Goal: Navigation & Orientation: Find specific page/section

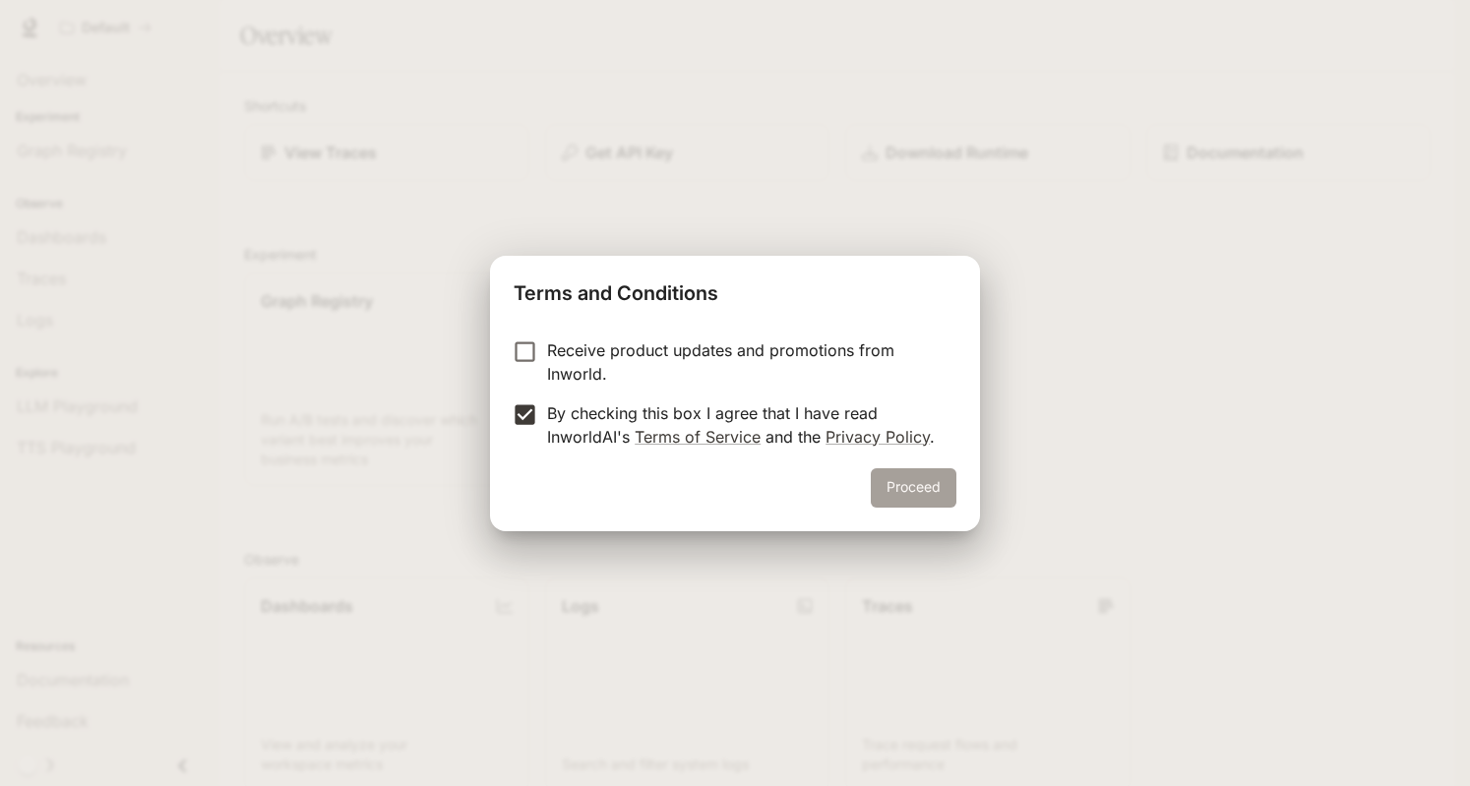
click at [944, 482] on button "Proceed" at bounding box center [914, 487] width 86 height 39
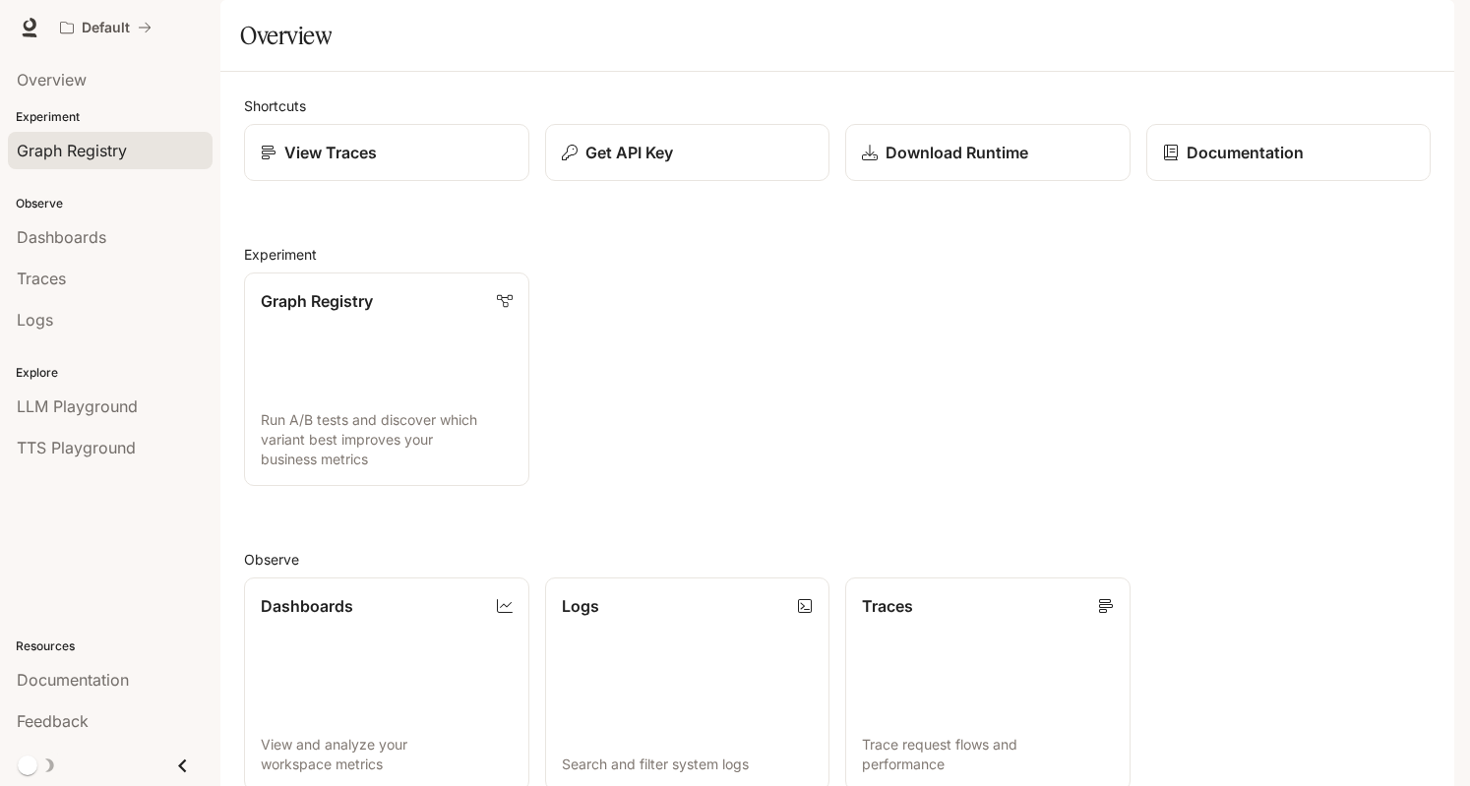
click at [89, 156] on span "Graph Registry" at bounding box center [72, 151] width 110 height 24
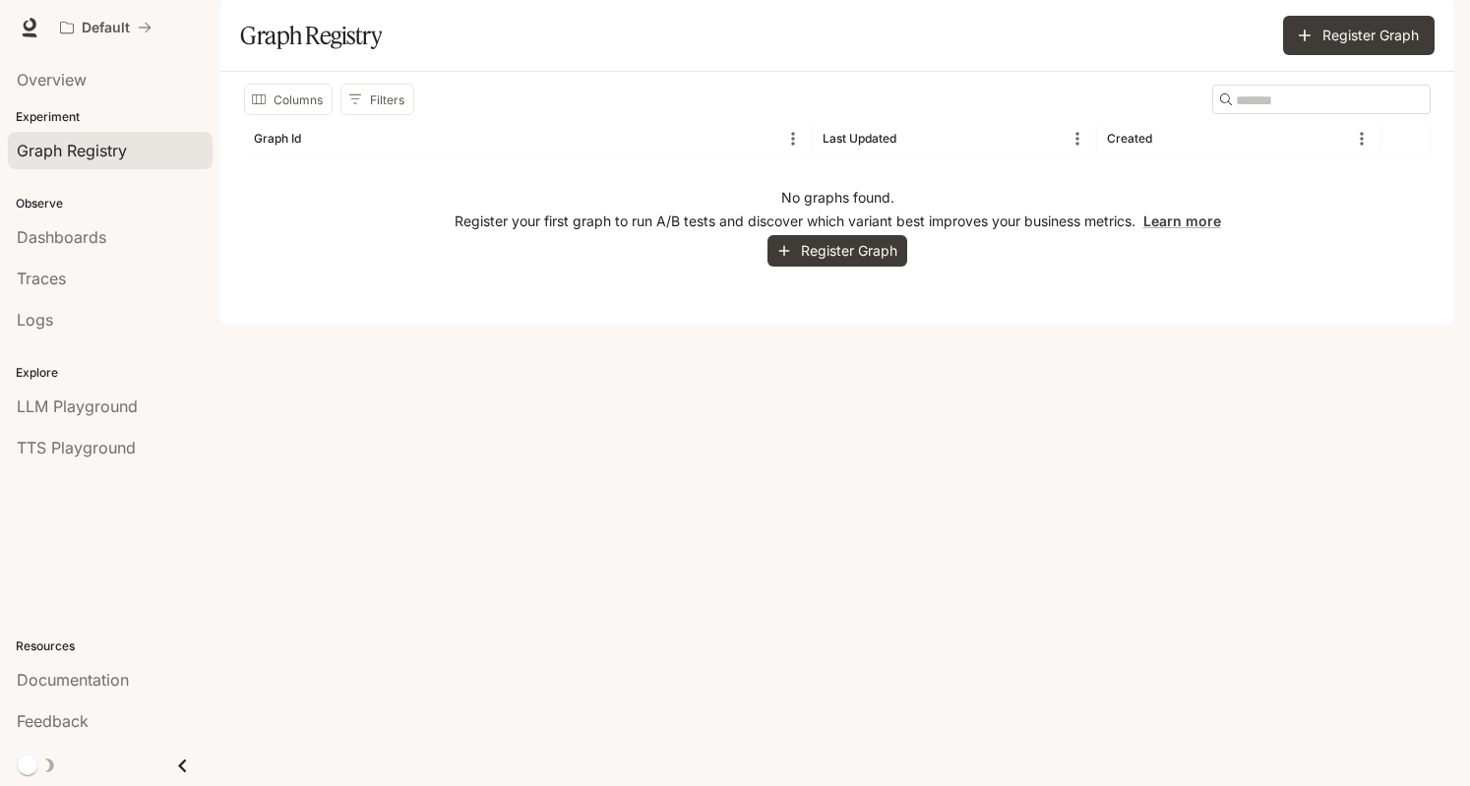
click at [672, 300] on div "No graphs found. Register your first graph to run A/B tests and discover which …" at bounding box center [837, 228] width 1187 height 146
click at [842, 268] on button "Register Graph" at bounding box center [838, 251] width 140 height 32
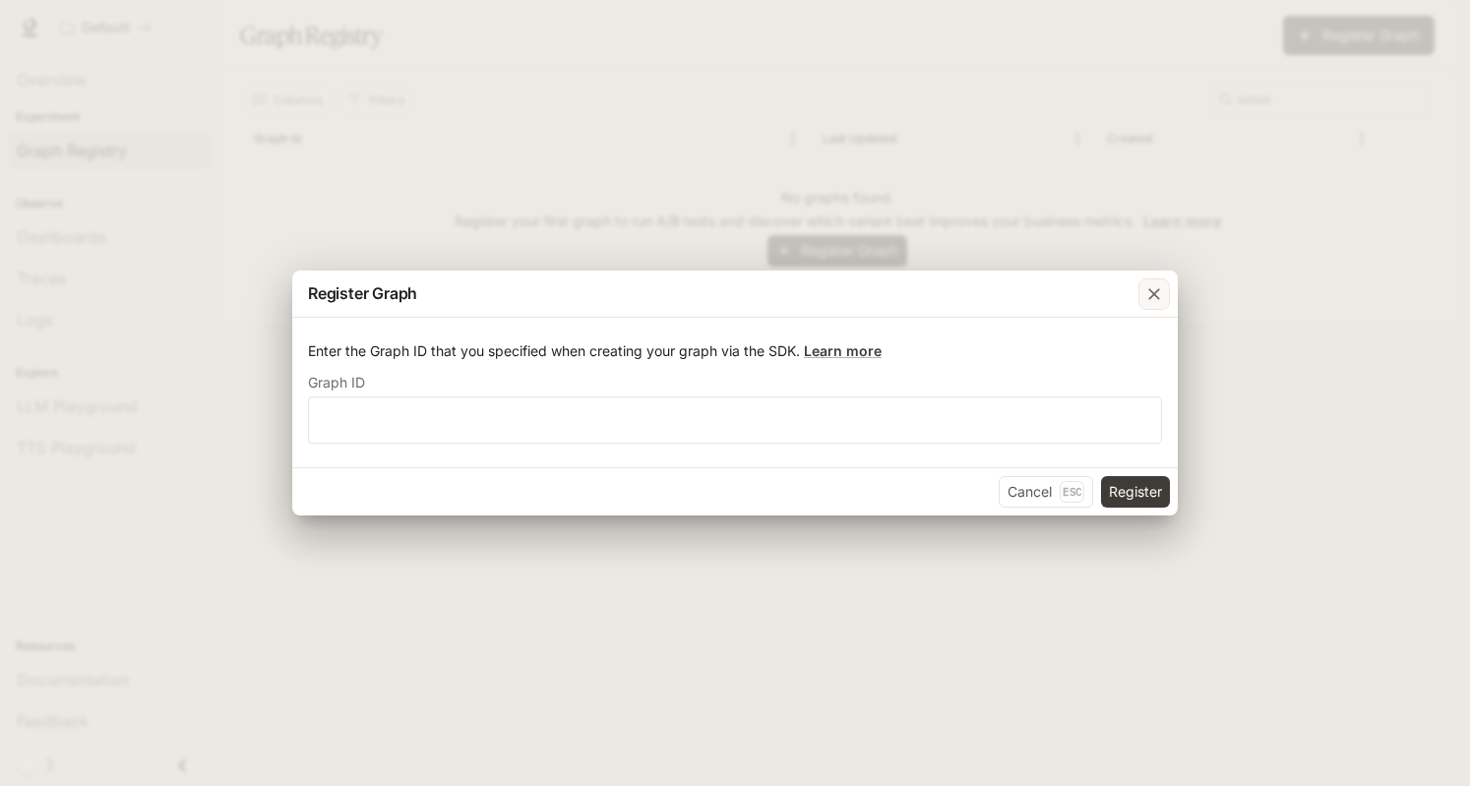
click at [1142, 288] on div "button" at bounding box center [1154, 294] width 31 height 31
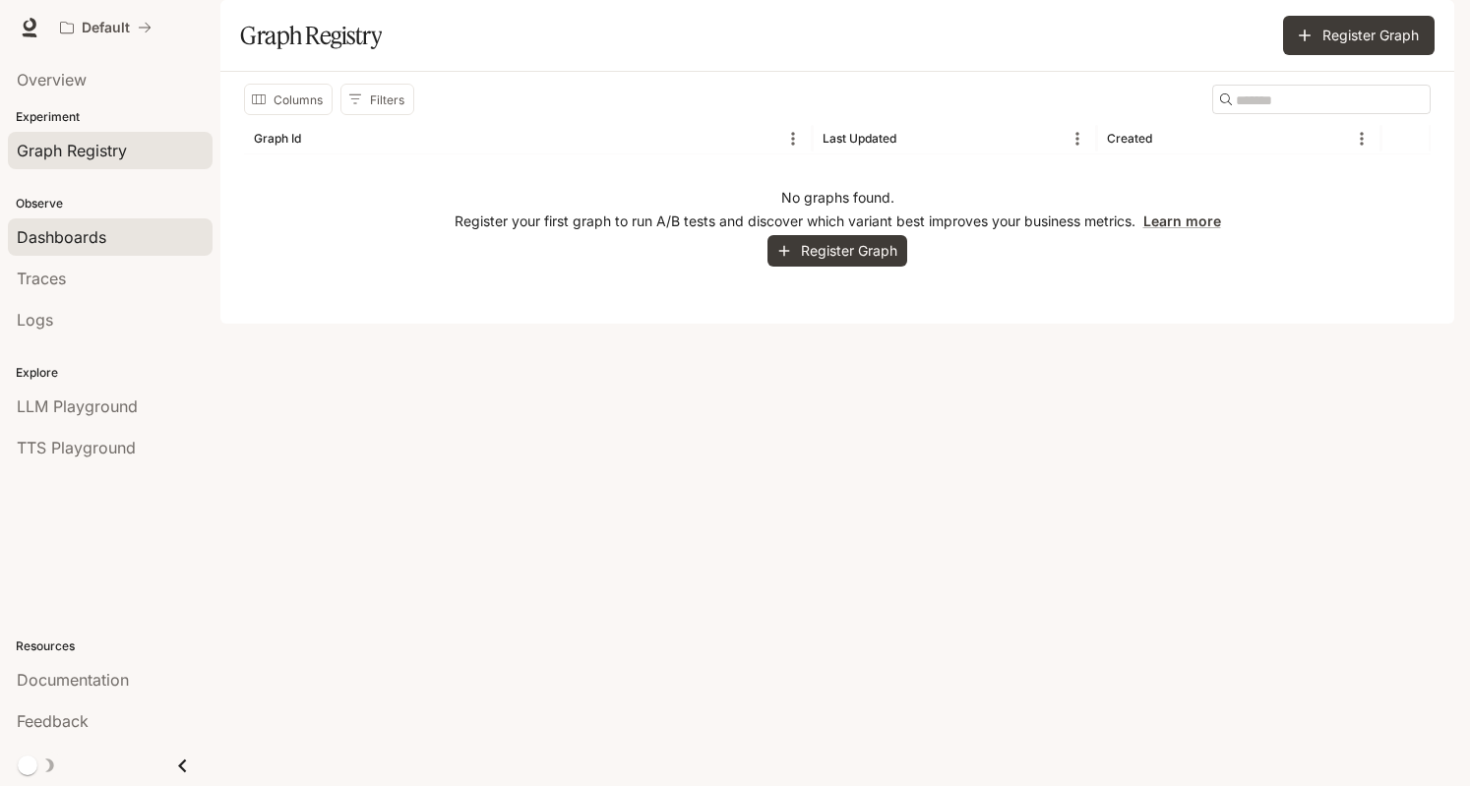
click at [98, 225] on span "Dashboards" at bounding box center [62, 237] width 90 height 24
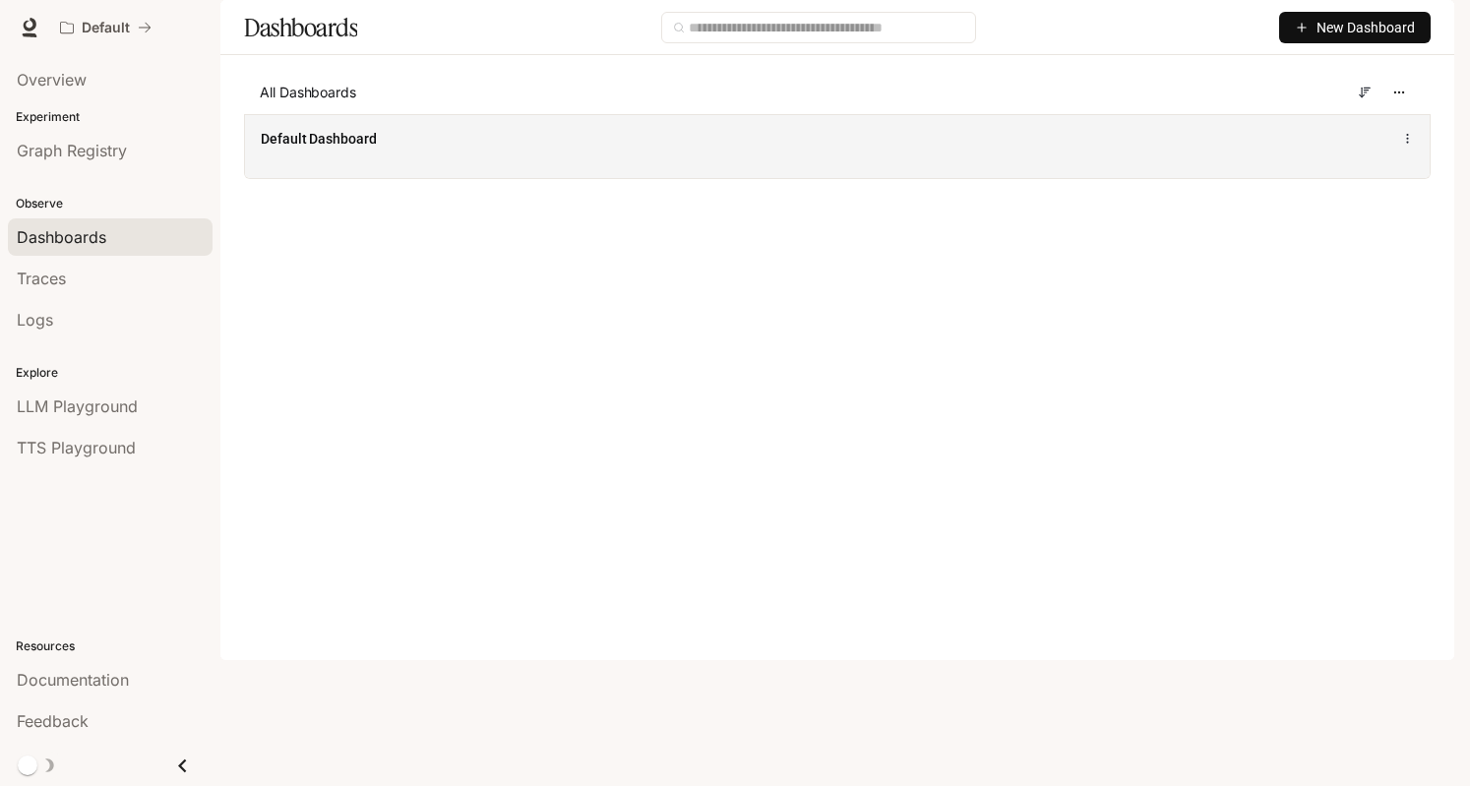
click at [380, 149] on div "Default Dashboard" at bounding box center [593, 139] width 665 height 20
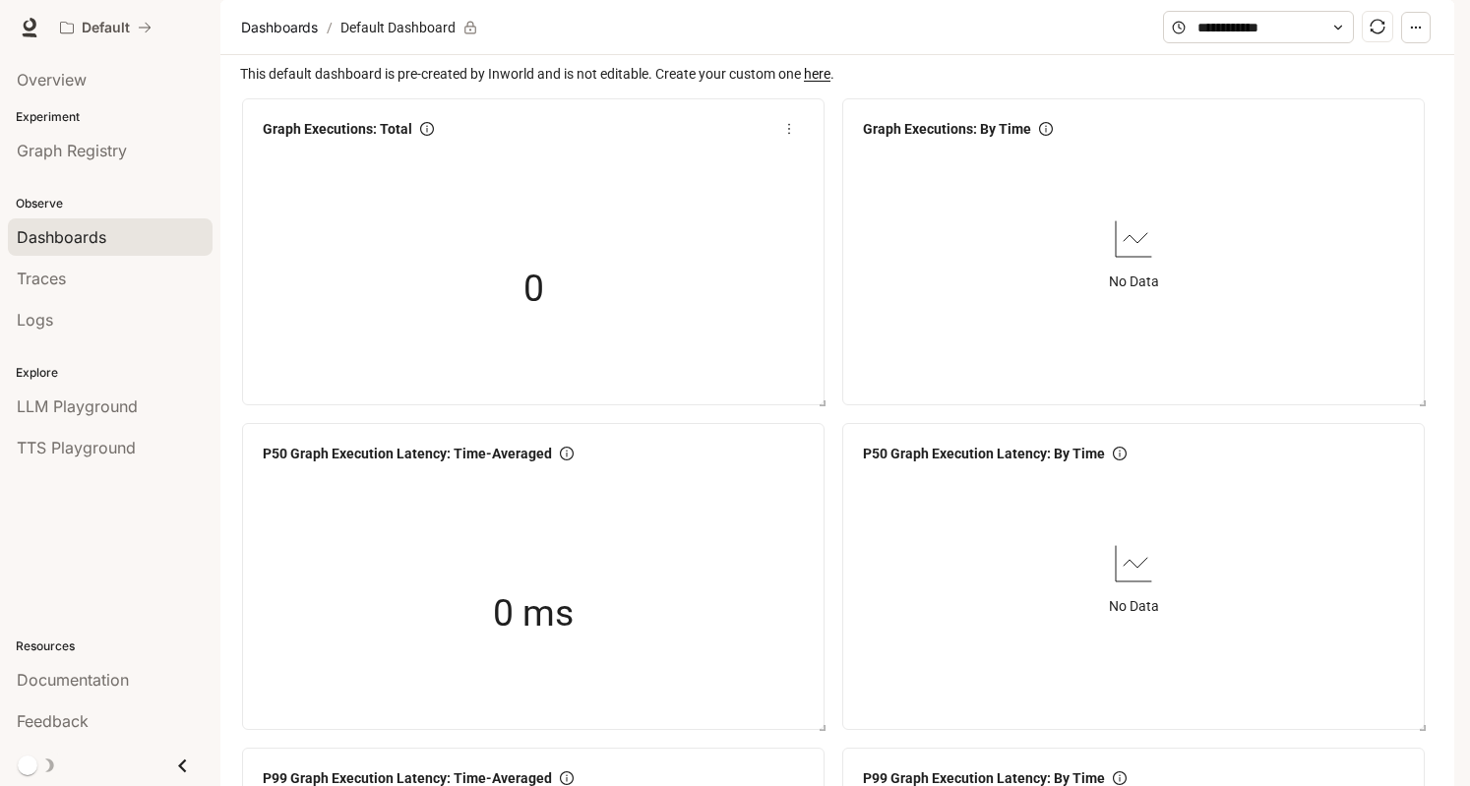
click at [456, 349] on div "0" at bounding box center [533, 288] width 197 height 126
click at [97, 406] on span "LLM Playground" at bounding box center [77, 407] width 121 height 24
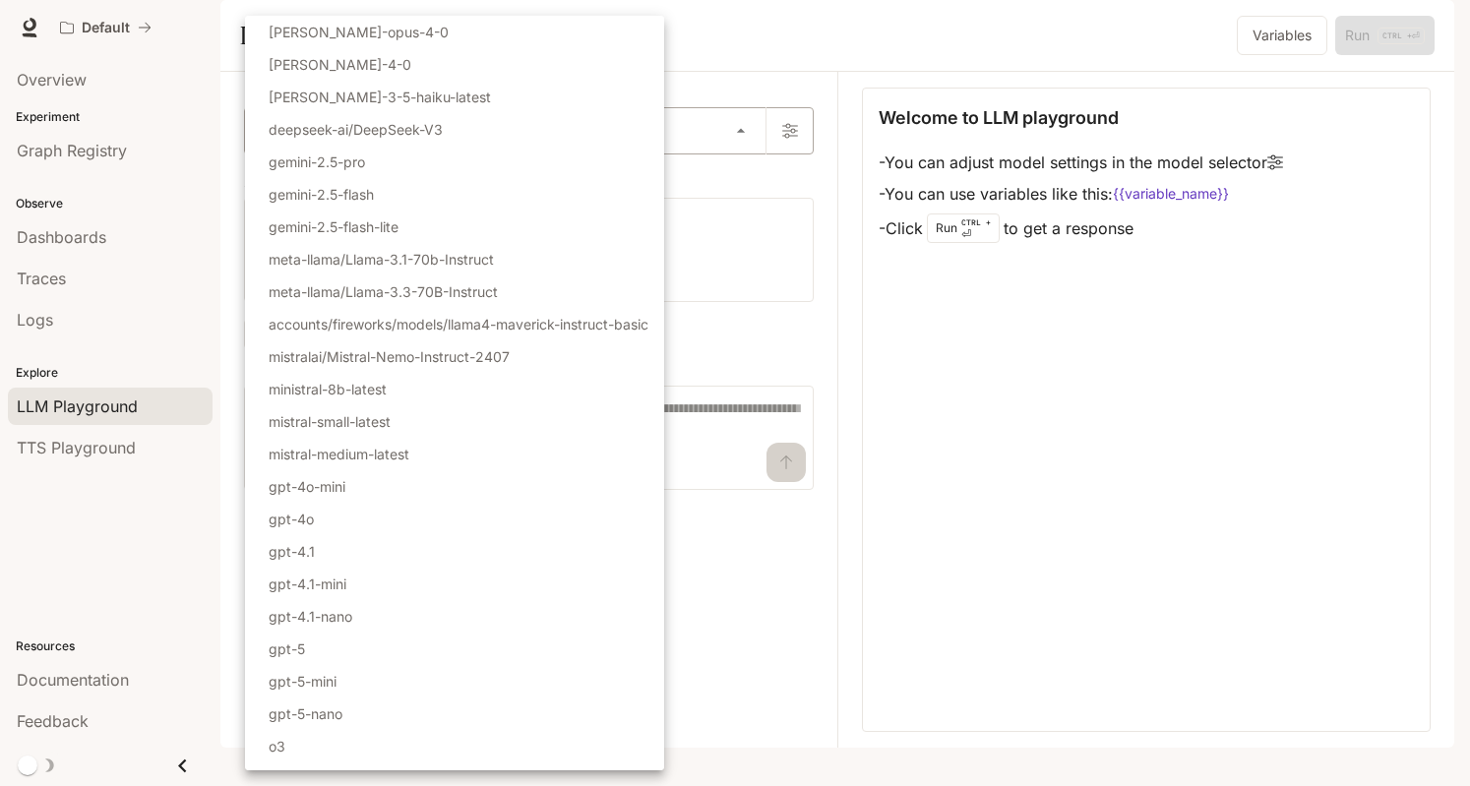
click at [453, 176] on body "Skip to main content Default Documentation Documentation Portal Overview Experi…" at bounding box center [735, 393] width 1470 height 786
click at [756, 118] on div at bounding box center [735, 393] width 1470 height 786
